Goal: Navigation & Orientation: Find specific page/section

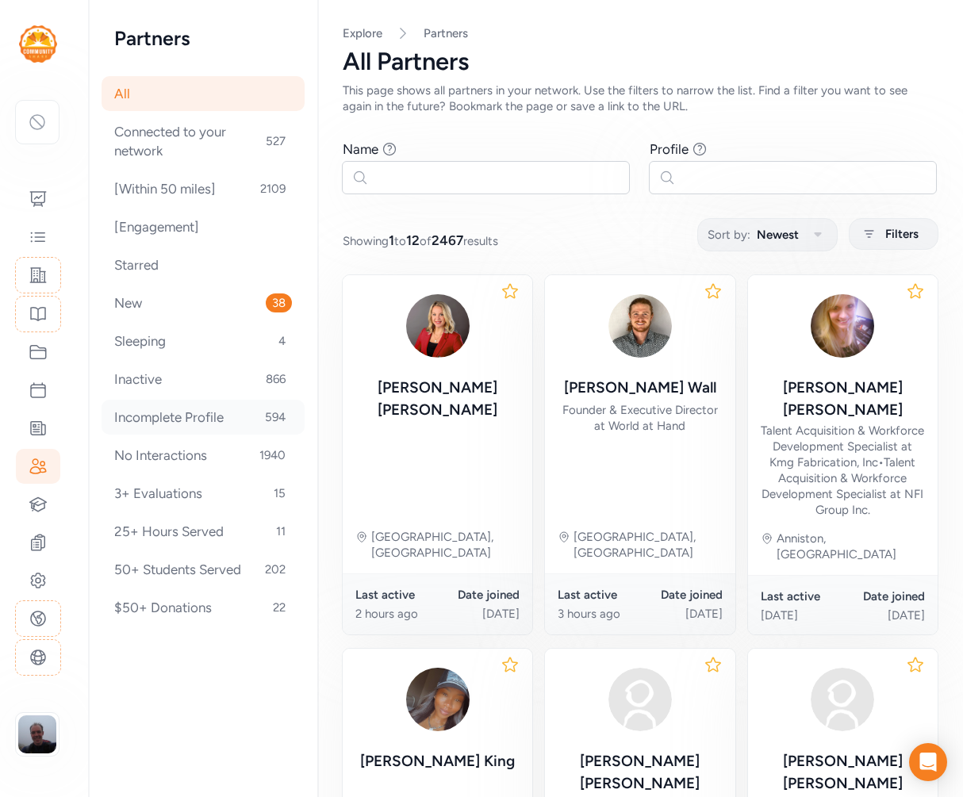
click at [193, 422] on div "Incomplete Profile 594" at bounding box center [202, 417] width 203 height 35
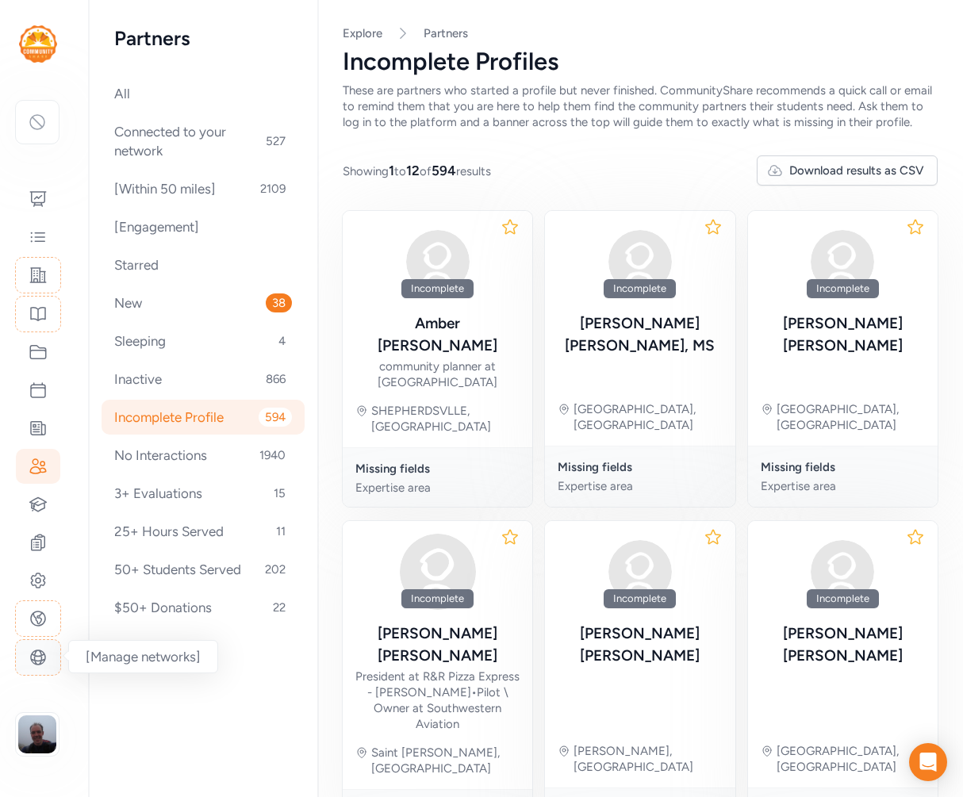
click at [43, 657] on icon at bounding box center [38, 657] width 19 height 19
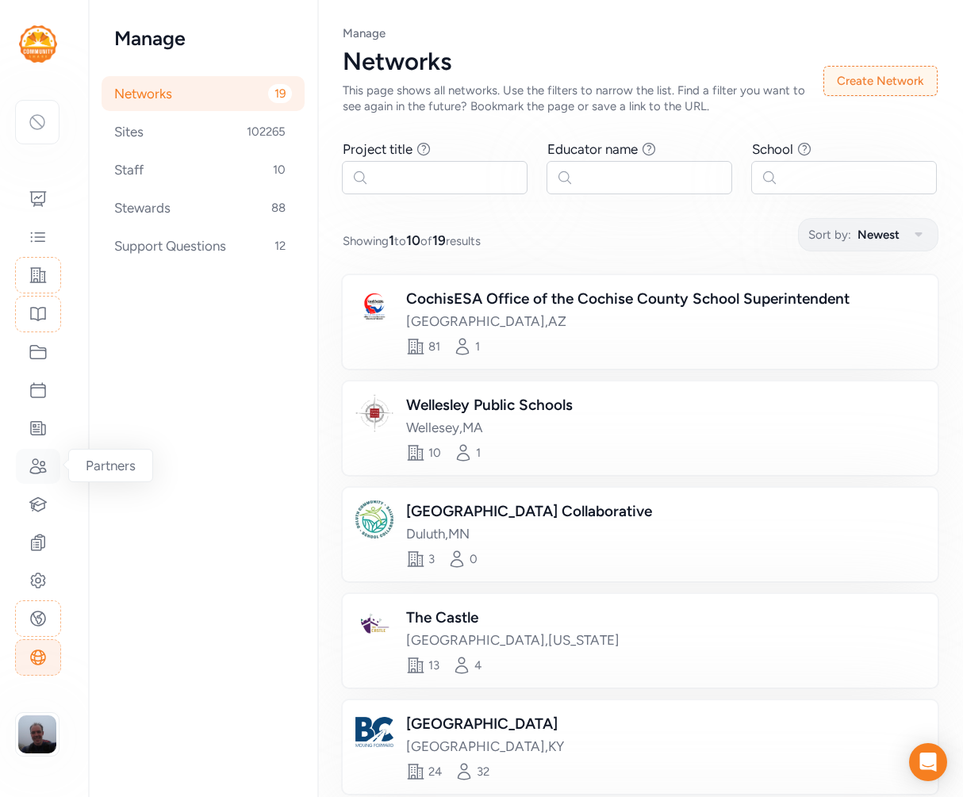
click at [36, 469] on icon at bounding box center [38, 466] width 19 height 19
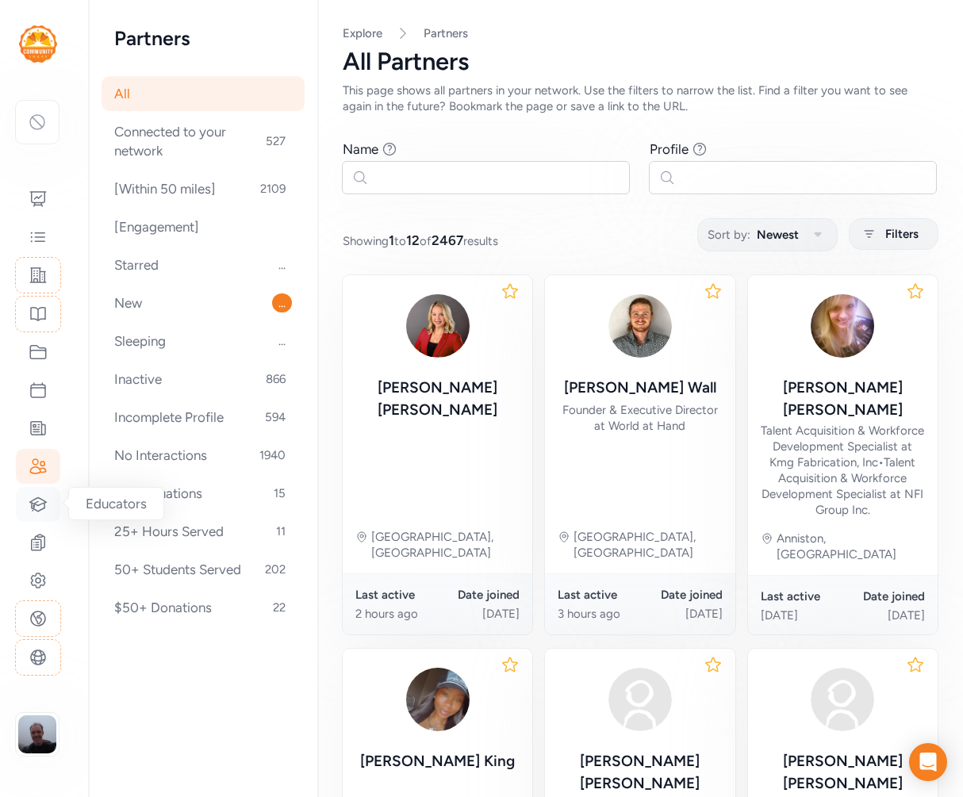
click at [36, 500] on icon at bounding box center [38, 504] width 19 height 19
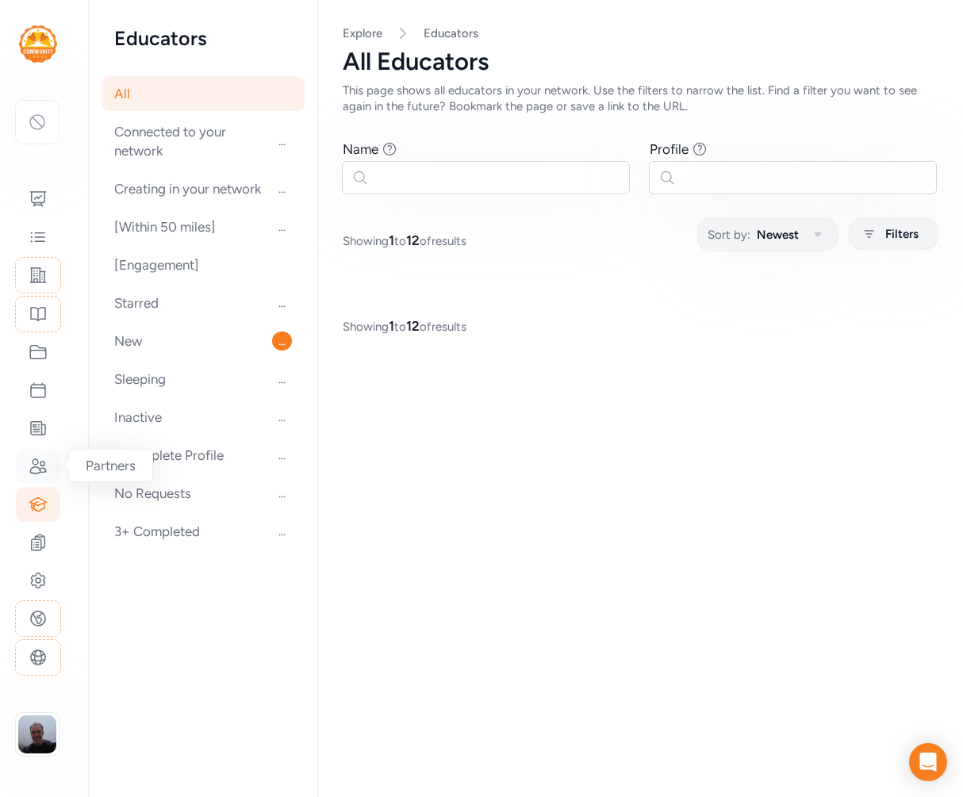
click at [37, 466] on icon at bounding box center [38, 466] width 19 height 19
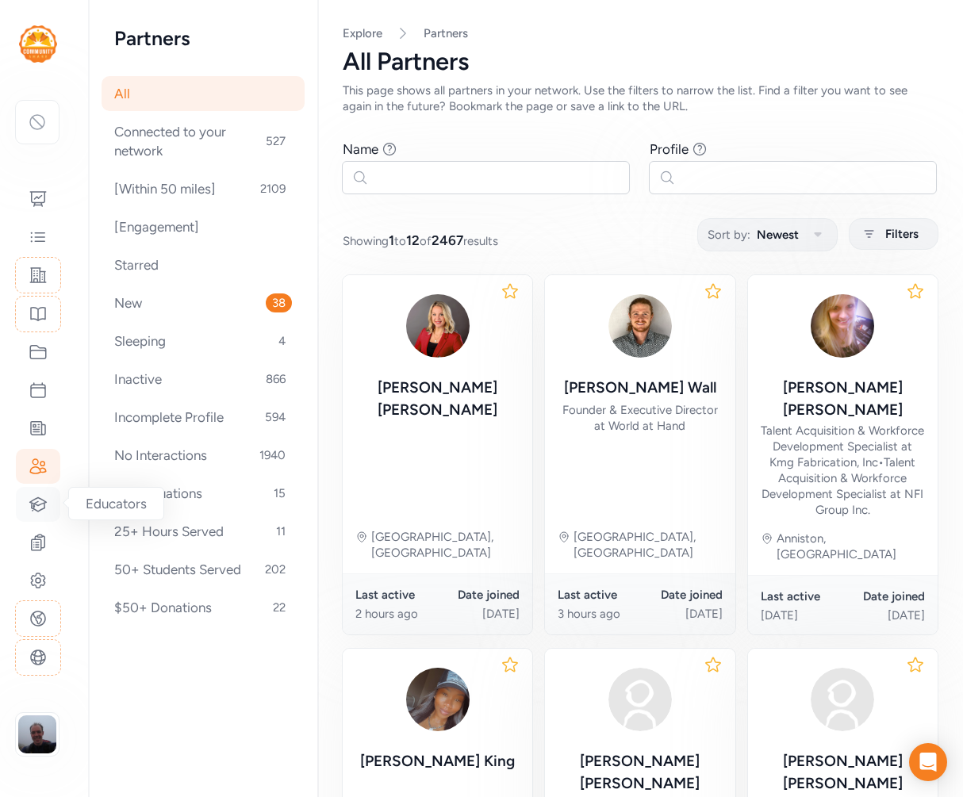
click at [37, 499] on icon at bounding box center [38, 504] width 19 height 19
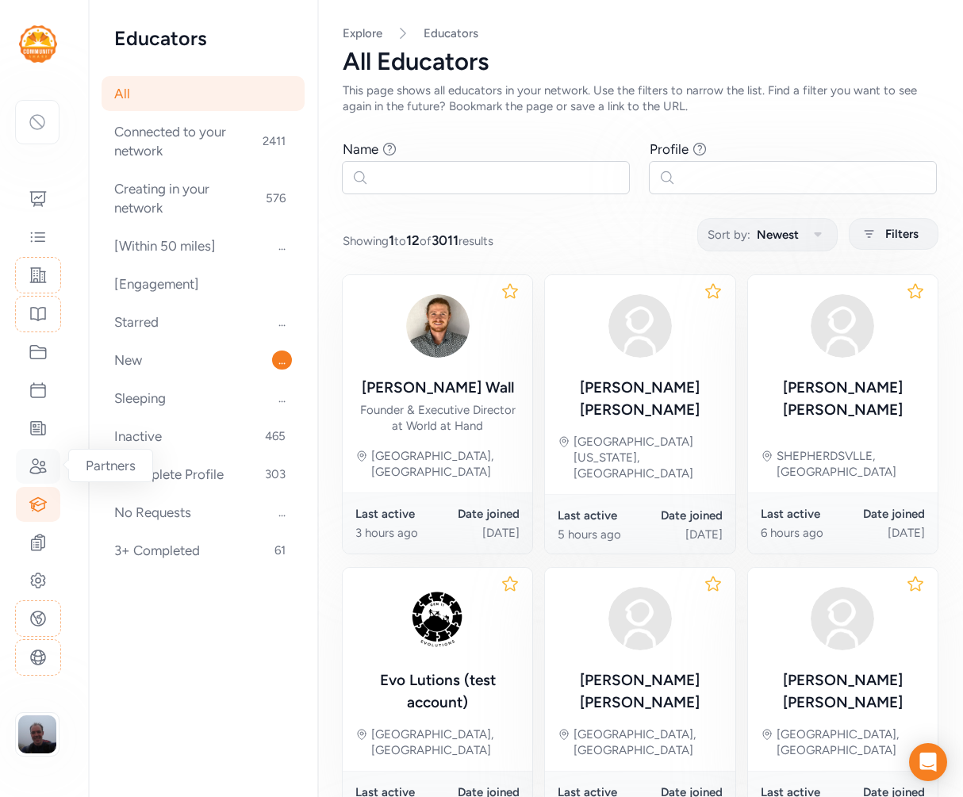
click at [38, 470] on icon at bounding box center [38, 466] width 19 height 19
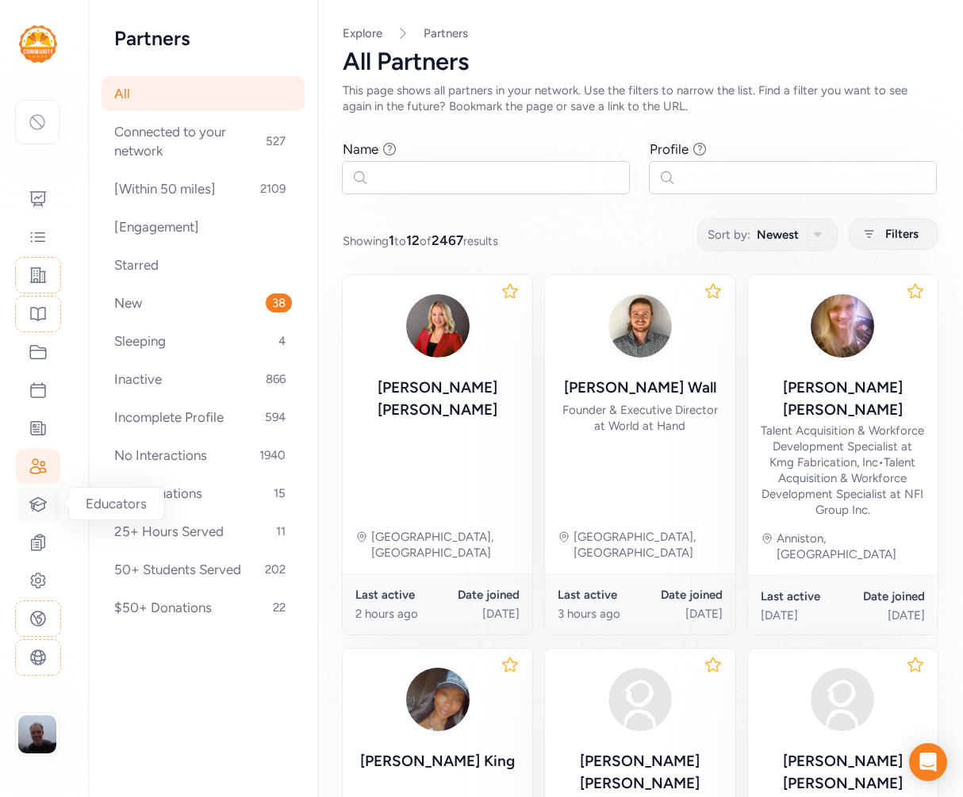
click at [40, 503] on icon at bounding box center [38, 504] width 19 height 19
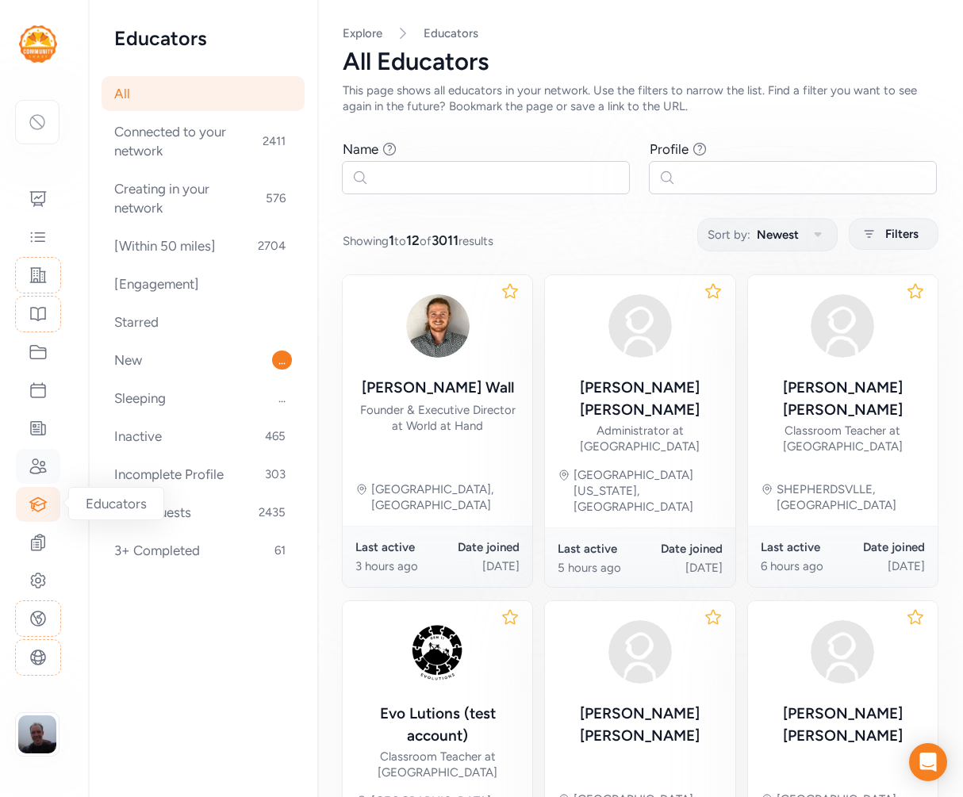
click at [40, 465] on icon at bounding box center [38, 466] width 19 height 19
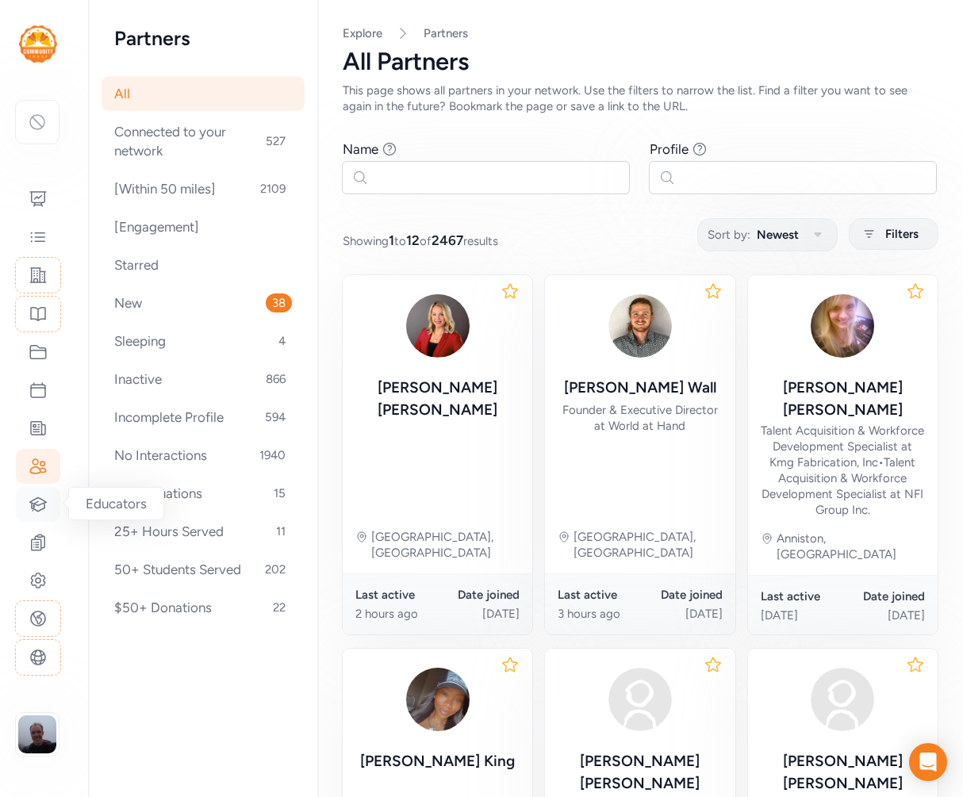
click at [36, 501] on icon at bounding box center [38, 504] width 19 height 19
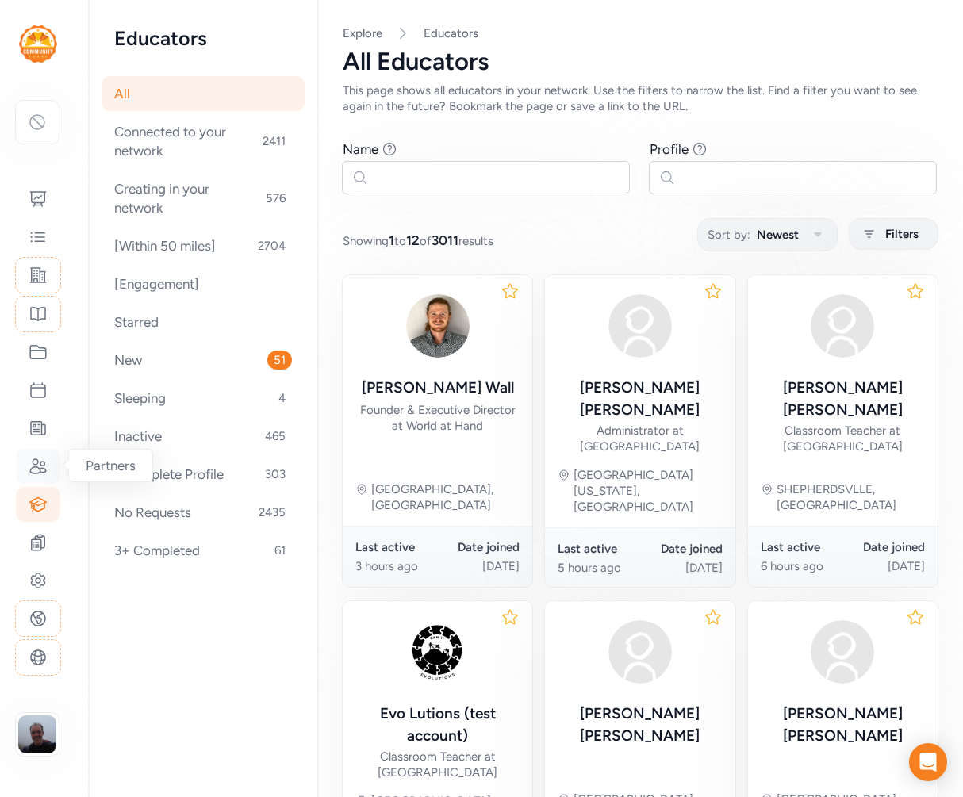
click at [41, 461] on icon at bounding box center [38, 466] width 19 height 19
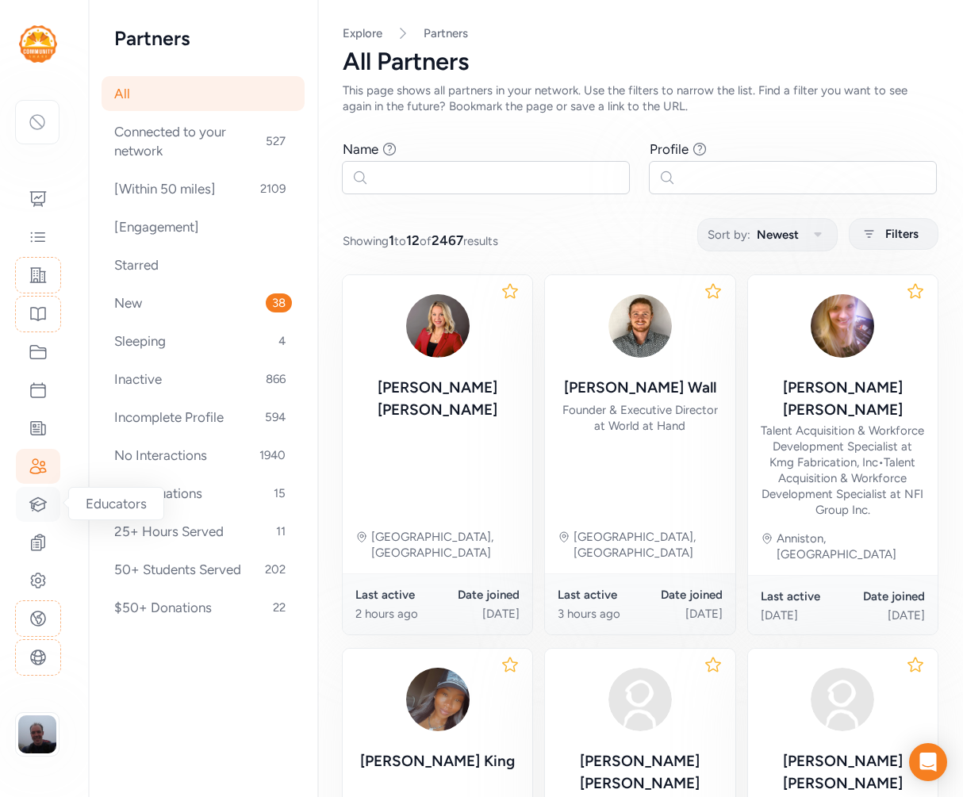
click at [40, 501] on icon at bounding box center [38, 504] width 19 height 19
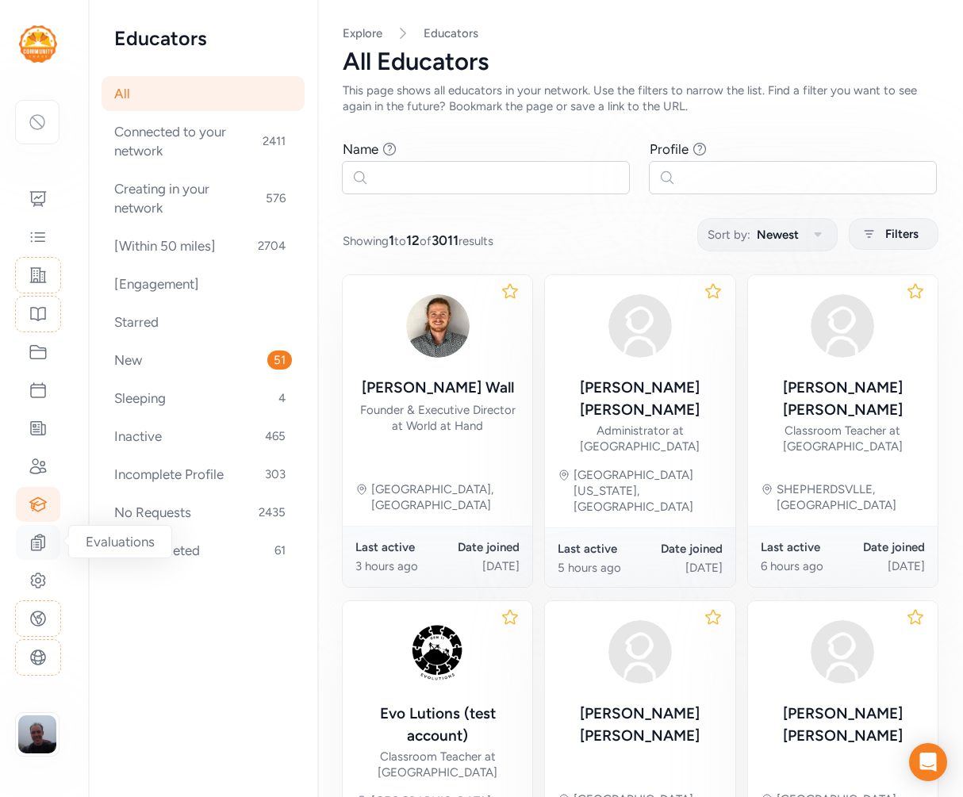
click at [37, 537] on icon at bounding box center [38, 542] width 13 height 16
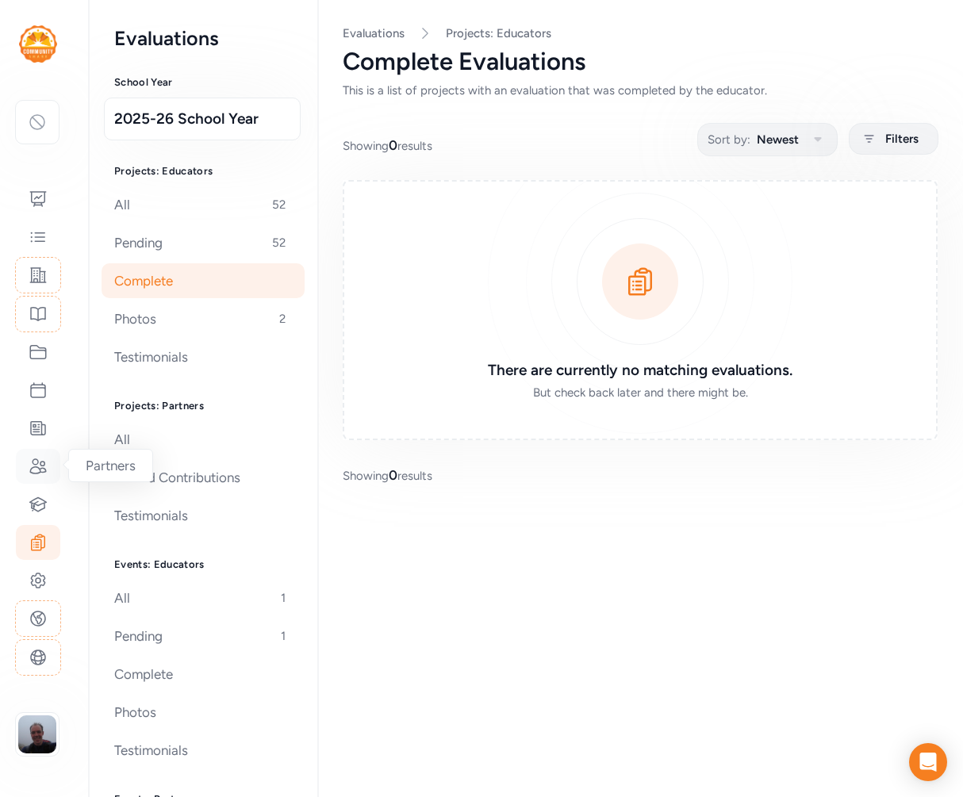
click at [40, 462] on icon at bounding box center [38, 466] width 16 height 14
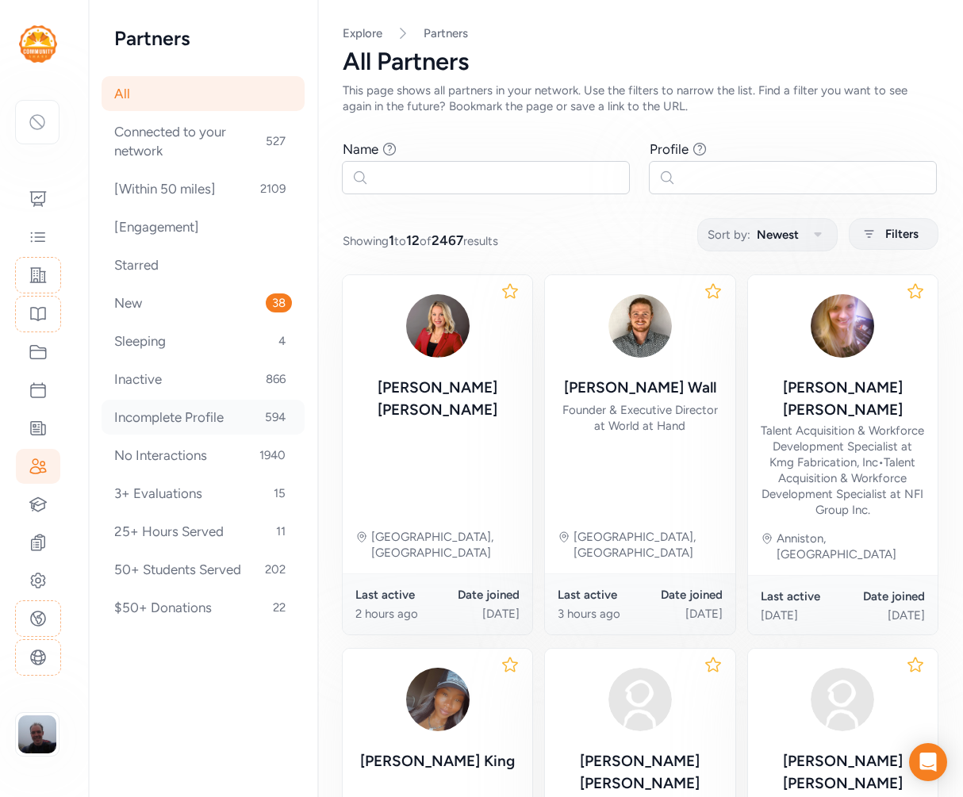
click at [232, 410] on div "Incomplete Profile 594" at bounding box center [202, 417] width 203 height 35
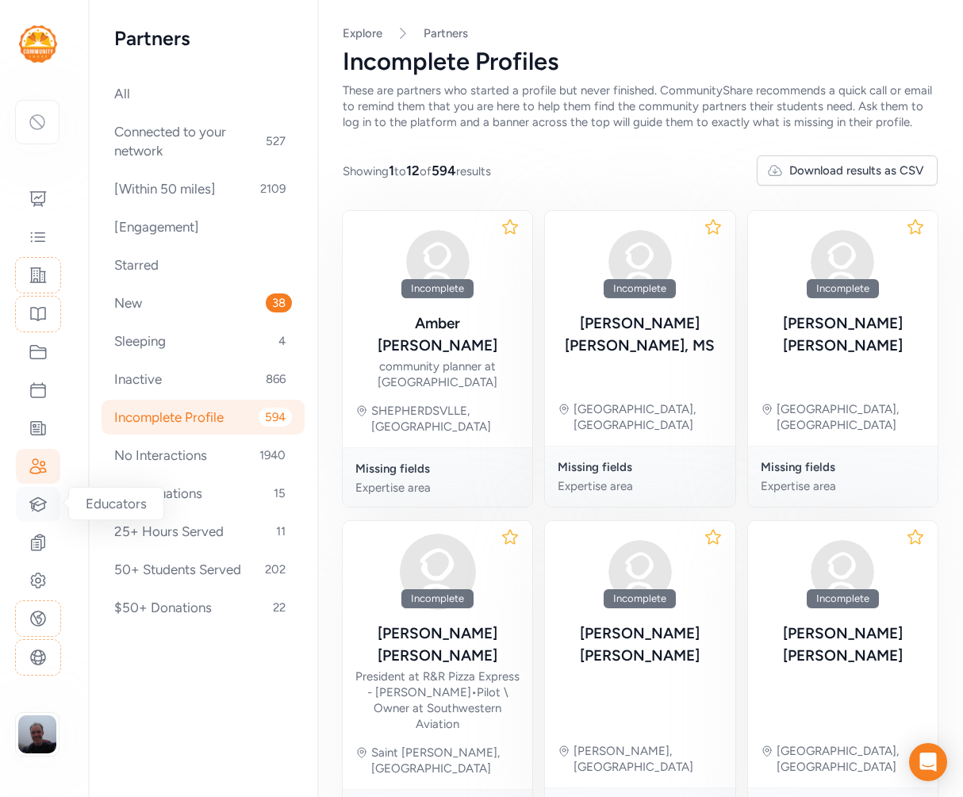
click at [36, 496] on icon at bounding box center [38, 504] width 19 height 19
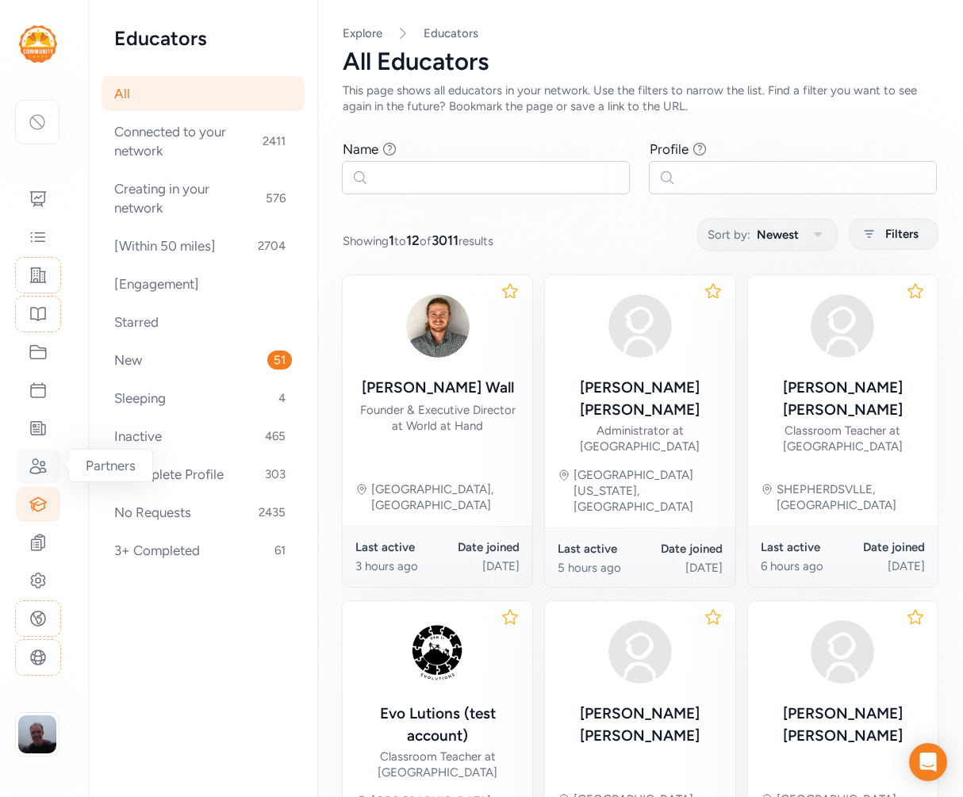
click at [37, 460] on icon at bounding box center [38, 466] width 16 height 14
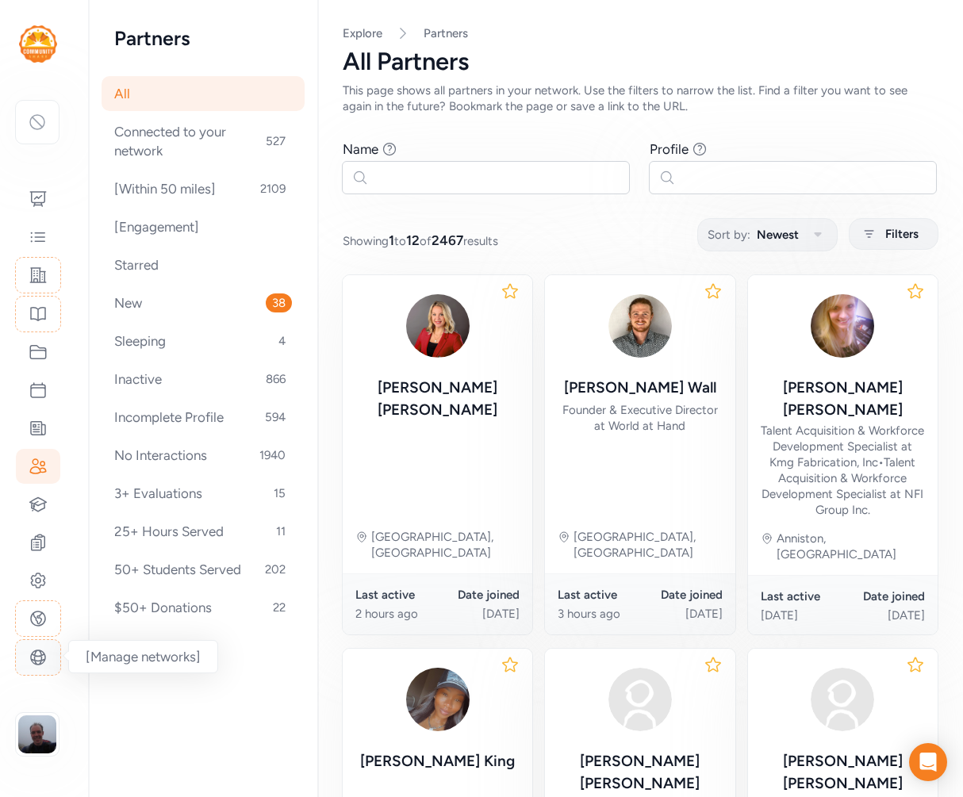
click at [36, 650] on icon at bounding box center [38, 657] width 14 height 14
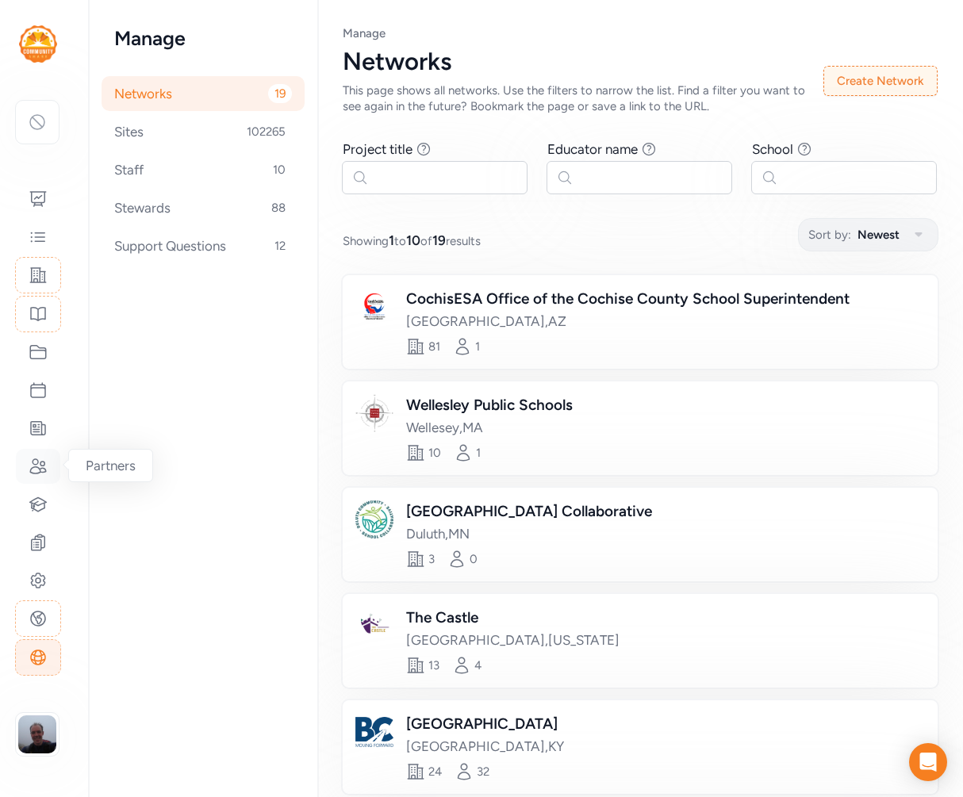
click at [37, 461] on icon at bounding box center [38, 466] width 16 height 14
